Goal: Task Accomplishment & Management: Complete application form

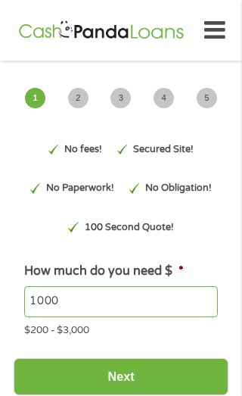
type input "CjwKCAjwtfvEBhAmEiwA-DsKjitgnldnjMGtY8Q_Xgu8Y_gTw3JtoafIOpKlD_hZqO1klN7Ai-vAiho…"
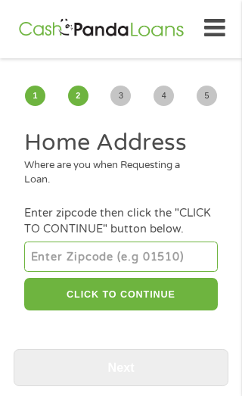
scroll to position [3, 0]
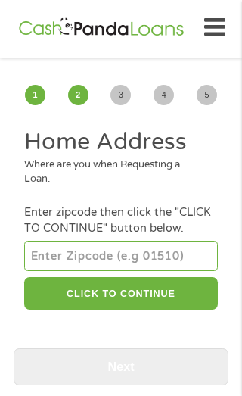
click at [106, 271] on input "number" at bounding box center [120, 256] width 193 height 30
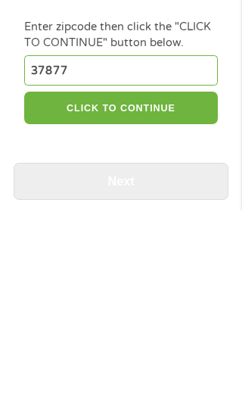
type input "37877"
click at [183, 277] on button "CLICK TO CONTINUE" at bounding box center [120, 293] width 193 height 33
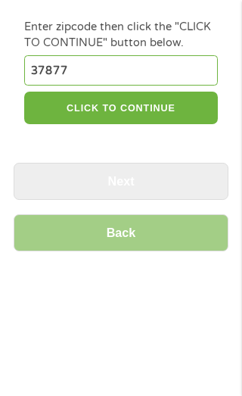
type input "37877"
type input "[PERSON_NAME]"
select select "[US_STATE]"
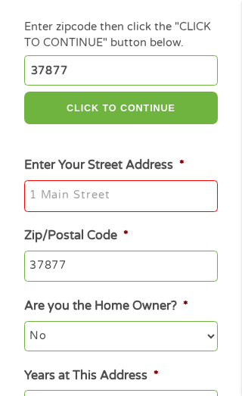
click at [142, 212] on input "Enter Your Street Address *" at bounding box center [120, 196] width 193 height 32
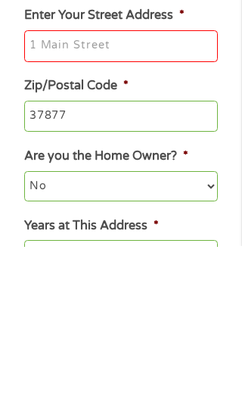
type input "1960 Large Rd"
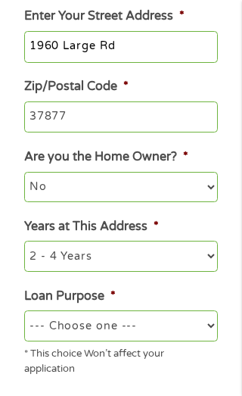
click at [206, 202] on select "No Yes" at bounding box center [120, 187] width 193 height 30
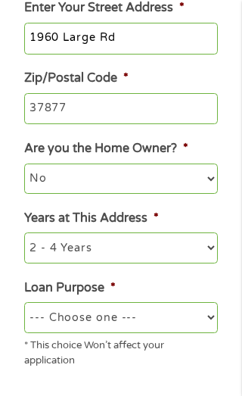
scroll to position [352, 0]
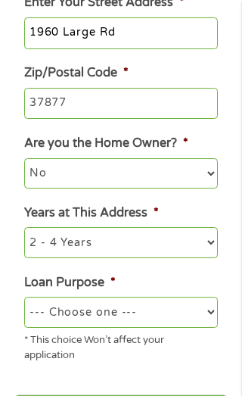
click at [187, 327] on select "--- Choose one --- Pay Bills Debt Consolidation Home Improvement Major Purchase…" at bounding box center [120, 312] width 193 height 30
select select "homeimprovement"
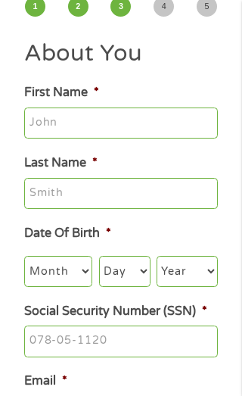
scroll to position [3, 0]
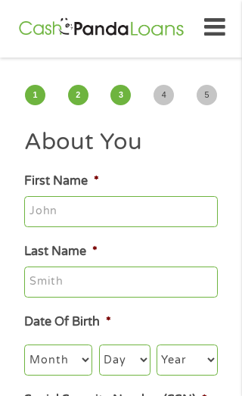
click at [176, 221] on input "First Name *" at bounding box center [120, 212] width 193 height 32
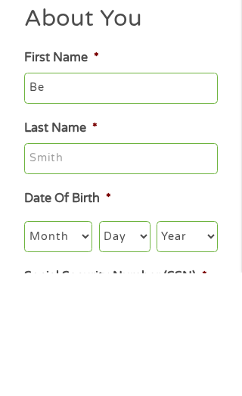
type input "[PERSON_NAME]"
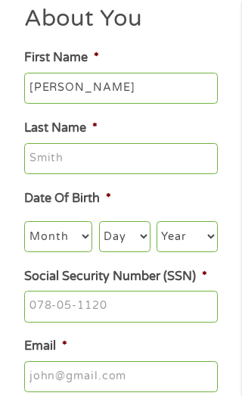
type input "[PERSON_NAME]"
type input "[EMAIL_ADDRESS][DOMAIN_NAME]"
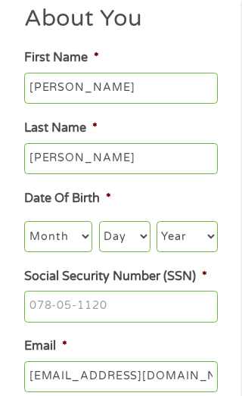
type input "[PHONE_NUMBER]"
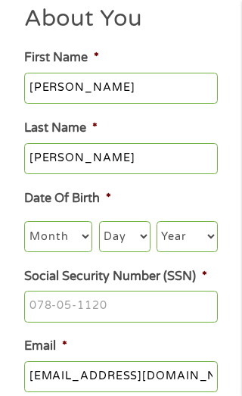
click at [80, 246] on select "Month 1 2 3 4 5 6 7 8 9 10 11 12" at bounding box center [58, 236] width 68 height 30
select select "8"
click at [144, 242] on select "Day 1 2 3 4 5 6 7 8 9 10 11 12 13 14 15 16 17 18 19 20 21 22 23 24 25 26 27 28 …" at bounding box center [125, 236] width 52 height 30
click at [133, 246] on select "Day 1 2 3 4 5 6 7 8 9 10 11 12 13 14 15 16 17 18 19 20 21 22 23 24 25 26 27 28 …" at bounding box center [125, 236] width 52 height 30
select select "16"
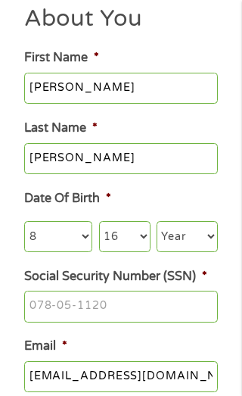
click at [190, 245] on select "Year [DATE] 2006 2005 2004 2003 2002 2001 2000 1999 1998 1997 1996 1995 1994 19…" at bounding box center [187, 236] width 61 height 30
select select "1954"
click at [129, 323] on input "Social Security Number (SSN) *" at bounding box center [120, 307] width 193 height 32
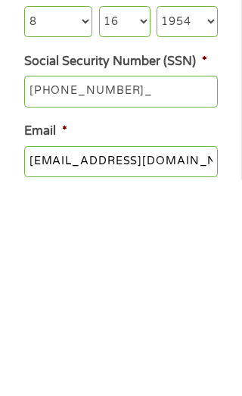
type input "414-96-3759"
click at [218, 338] on li "Email * [EMAIL_ADDRESS][DOMAIN_NAME]" at bounding box center [121, 365] width 215 height 55
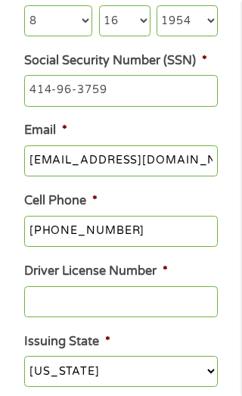
click at [130, 318] on input "Driver License Number *" at bounding box center [120, 302] width 193 height 32
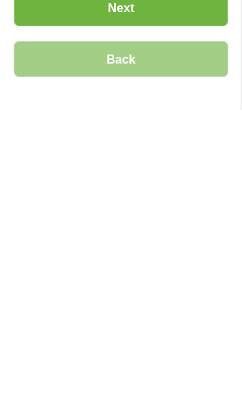
type input "042933732"
click at [127, 276] on input "Next" at bounding box center [121, 294] width 215 height 37
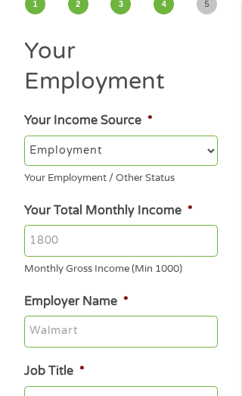
scroll to position [3, 0]
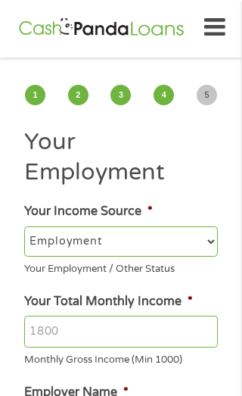
click at [202, 253] on select "--- Choose one --- Employment [DEMOGRAPHIC_DATA] Benefits" at bounding box center [120, 242] width 193 height 30
select select "benefits"
type input "Other"
type input "[PHONE_NUMBER]"
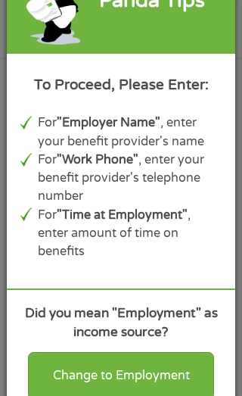
click at [129, 396] on div "Change to Employment" at bounding box center [121, 375] width 186 height 47
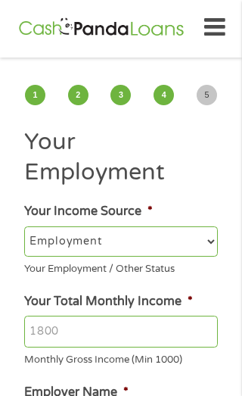
click at [202, 247] on select "--- Choose one --- Employment [DEMOGRAPHIC_DATA] Benefits" at bounding box center [120, 242] width 193 height 30
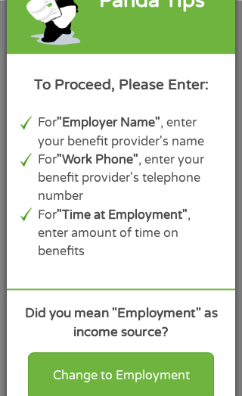
scroll to position [315, 0]
click at [144, 396] on div "Change to Employment" at bounding box center [121, 375] width 186 height 47
select select "fullTime"
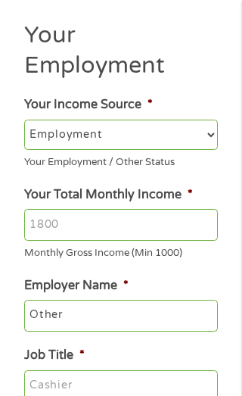
scroll to position [96, 0]
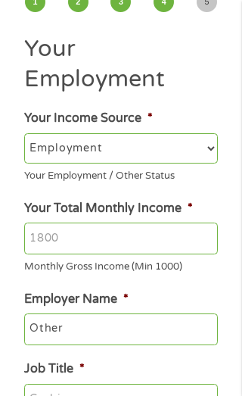
click at [99, 255] on input "Your Total Monthly Income *" at bounding box center [120, 239] width 193 height 32
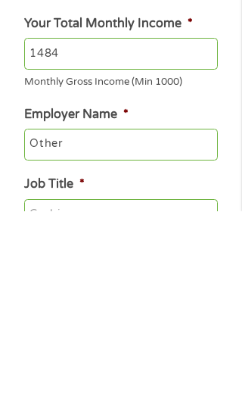
type input "1484"
click at [108, 314] on input "Other" at bounding box center [120, 330] width 193 height 32
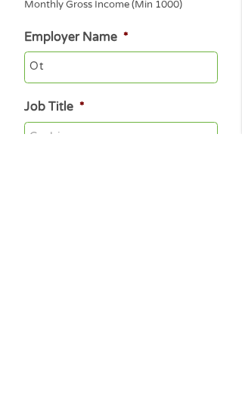
type input "O"
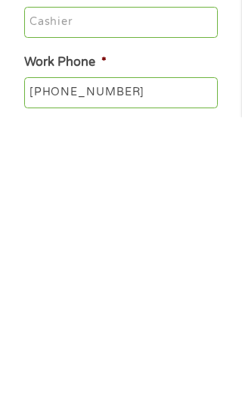
type input "Ssi"
click at [155, 356] on input "[PHONE_NUMBER]" at bounding box center [120, 372] width 193 height 32
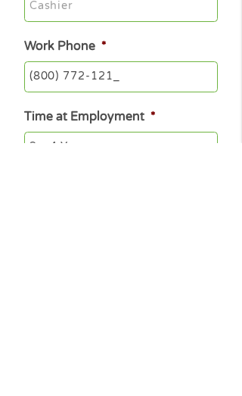
type input "[PHONE_NUMBER]"
click at [201, 385] on select "--- Choose one --- 1 Year or less 1 - 2 Years 2 - 4 Years Over 4 Years" at bounding box center [120, 400] width 193 height 30
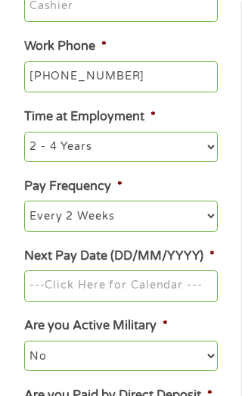
select select "60months"
click at [203, 231] on select "--- Choose one --- Every 2 Weeks Every Week Monthly Semi-Monthly" at bounding box center [120, 216] width 193 height 30
select select "monthly"
click at [129, 302] on input "Next Pay Date (DD/MM/YYYY) *" at bounding box center [120, 287] width 193 height 32
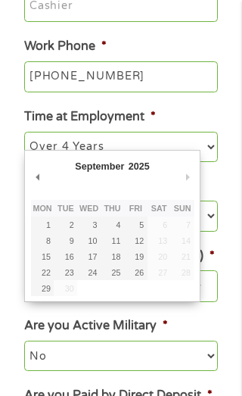
type input "[DATE]"
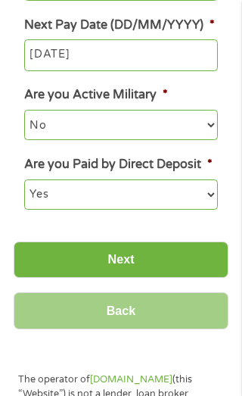
scroll to position [759, 0]
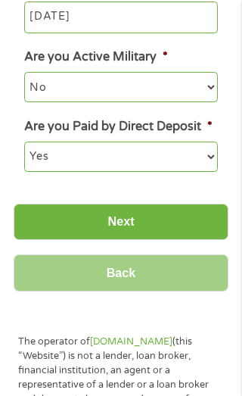
click at [124, 241] on input "Next" at bounding box center [121, 222] width 215 height 37
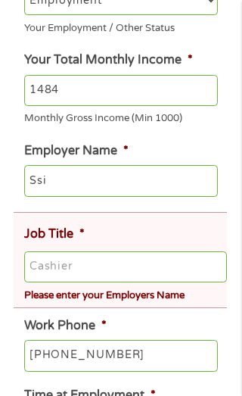
scroll to position [327, 0]
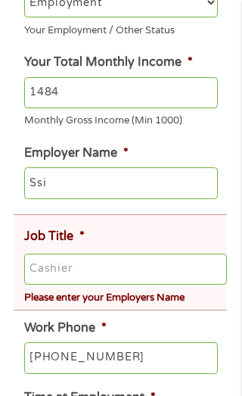
click at [139, 286] on input "Job Title *" at bounding box center [125, 270] width 203 height 32
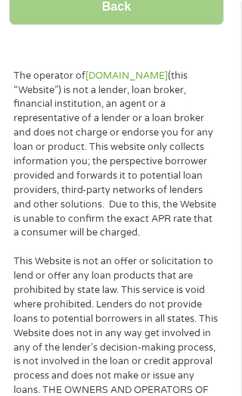
scroll to position [1143, 5]
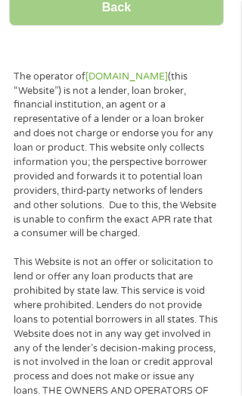
type input "Social security"
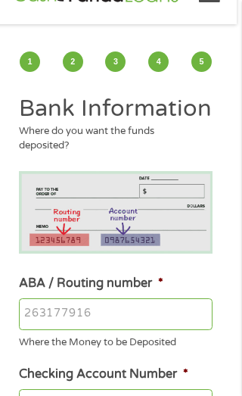
scroll to position [45, 5]
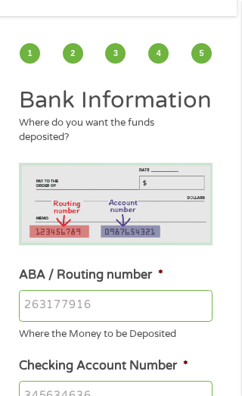
click at [124, 322] on input "ABA / Routing number *" at bounding box center [115, 306] width 193 height 32
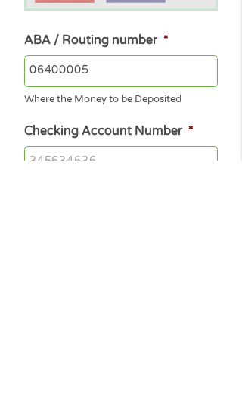
type input "064000059"
type input "US BANK NATIONAL ASSOCIATION"
type input "064000059"
click at [130, 382] on input "Checking Account Number *" at bounding box center [120, 398] width 193 height 32
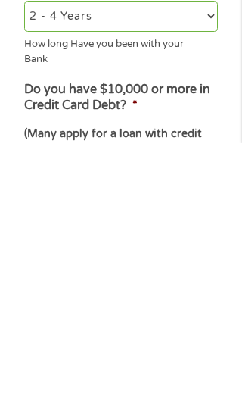
type input "151210907920"
click at [206, 254] on select "2 - 4 Years 6 - 12 Months 1 - 2 Years Over 4 Years" at bounding box center [120, 269] width 193 height 30
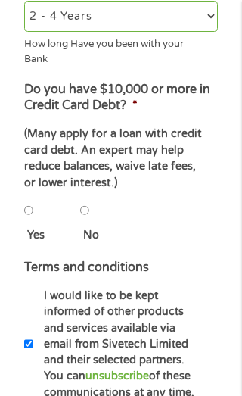
select select "60months"
click at [89, 226] on input "No" at bounding box center [84, 211] width 9 height 30
radio input "true"
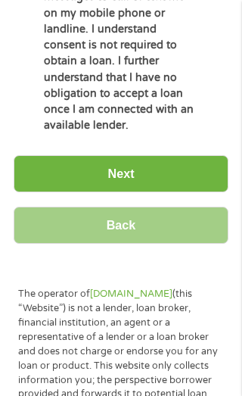
scroll to position [1352, 0]
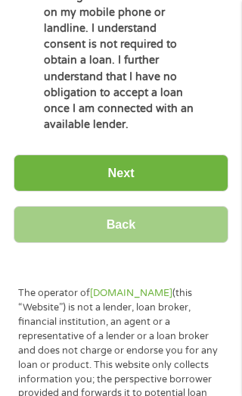
checkbox input "true"
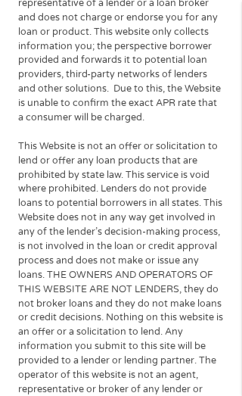
scroll to position [1744, 0]
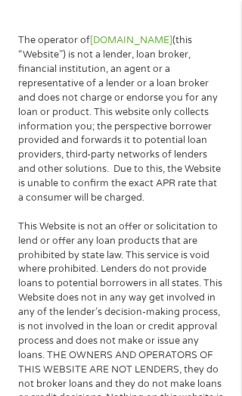
scroll to position [3, 0]
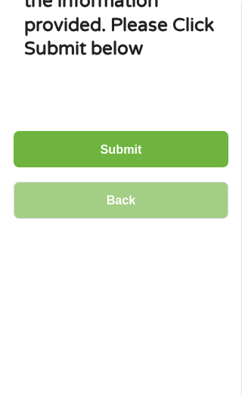
click at [131, 168] on input "Submit" at bounding box center [121, 149] width 215 height 37
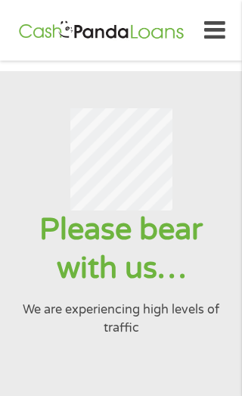
scroll to position [23, 0]
